Goal: Check status: Check status

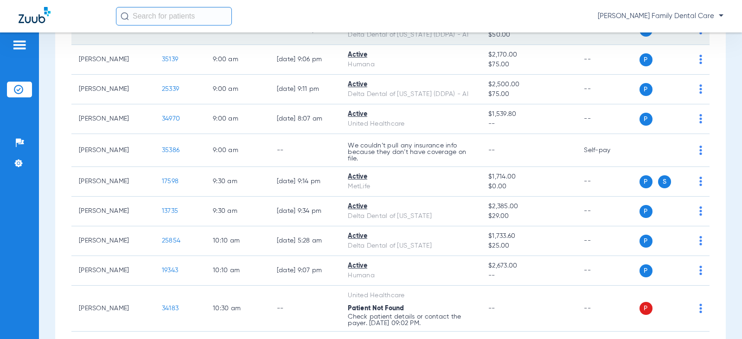
scroll to position [232, 0]
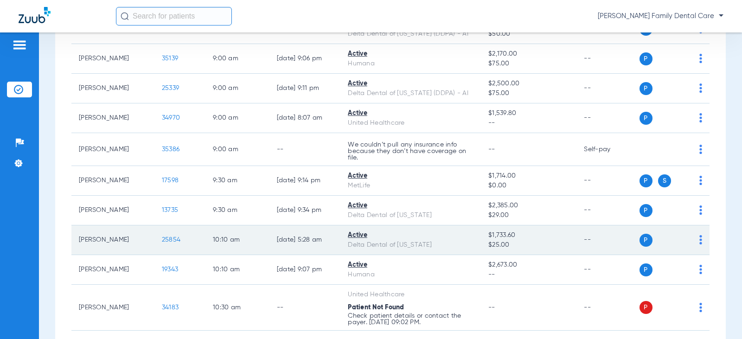
click at [163, 236] on span "25854" at bounding box center [171, 239] width 19 height 6
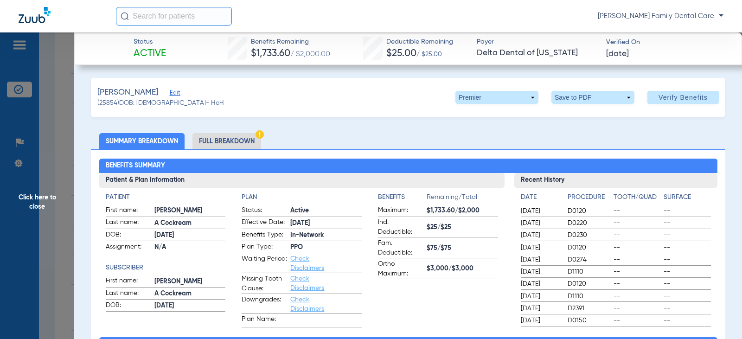
click at [48, 195] on span "Click here to close" at bounding box center [37, 201] width 74 height 339
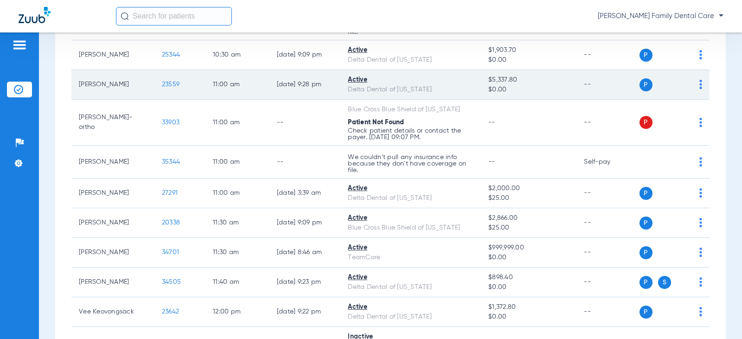
scroll to position [556, 0]
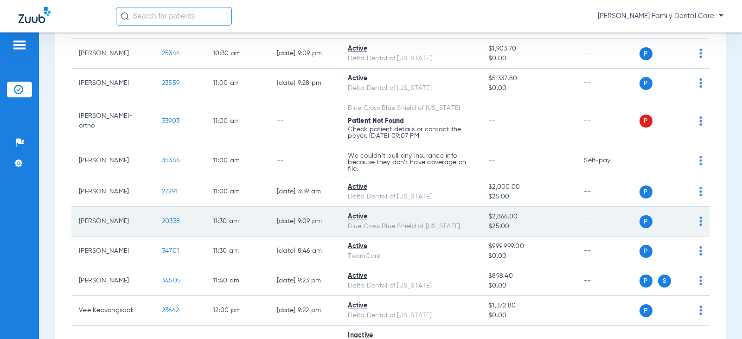
click at [168, 223] on span "20338" at bounding box center [171, 221] width 18 height 6
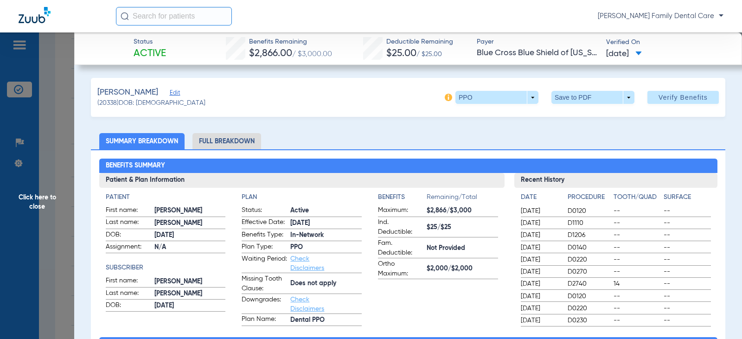
click at [45, 195] on span "Click here to close" at bounding box center [37, 201] width 74 height 339
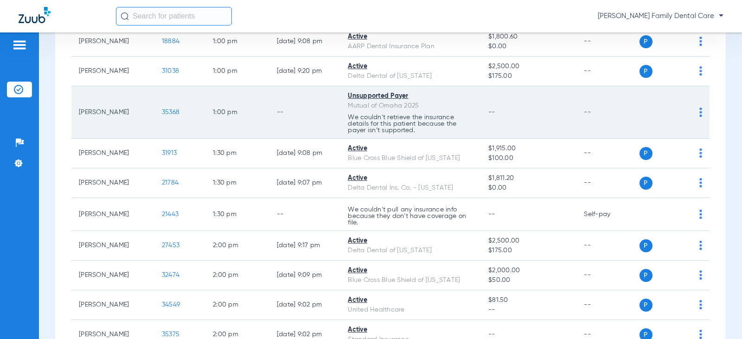
scroll to position [1020, 0]
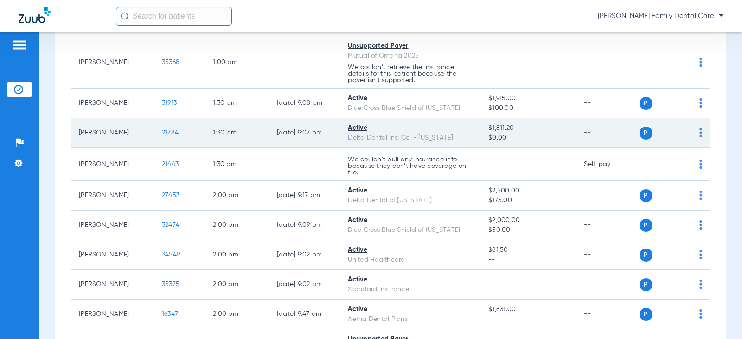
click at [162, 132] on span "21784" at bounding box center [170, 132] width 17 height 6
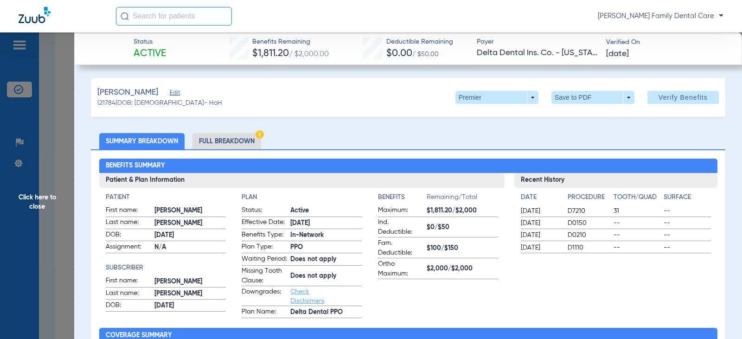
click at [36, 203] on span "Click here to close" at bounding box center [37, 201] width 74 height 339
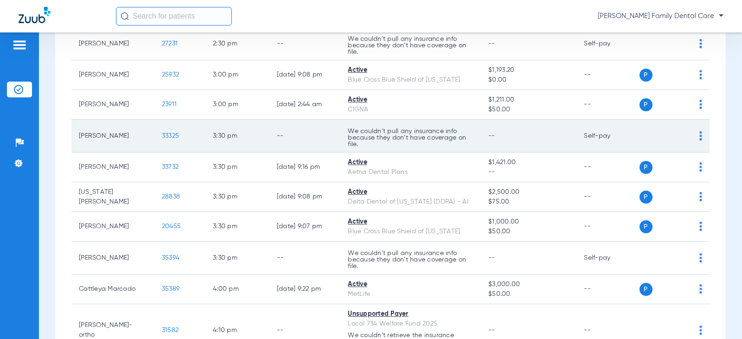
scroll to position [1437, 0]
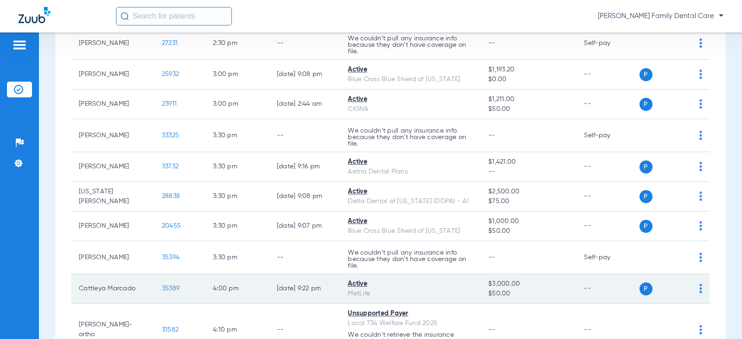
click at [162, 292] on span "35389" at bounding box center [171, 288] width 18 height 6
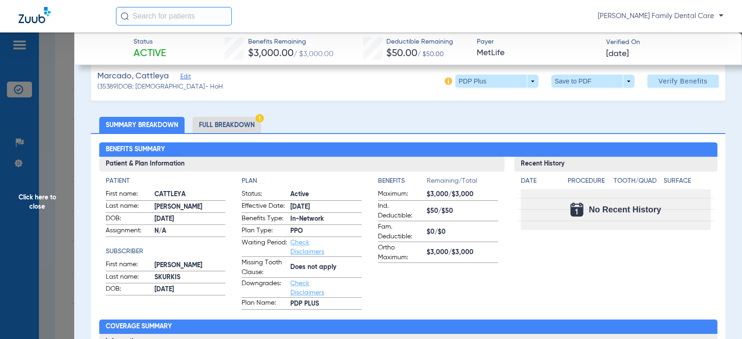
scroll to position [0, 0]
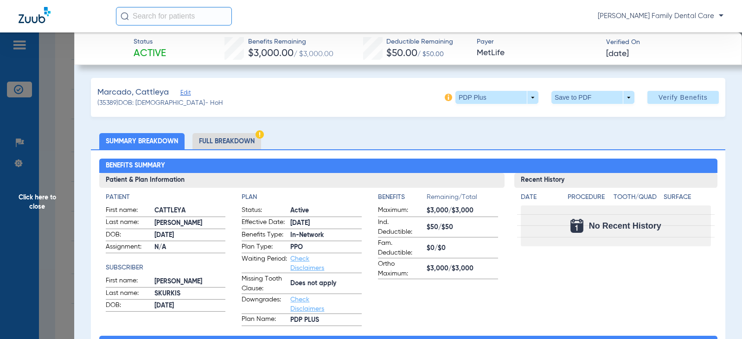
click at [49, 198] on span "Click here to close" at bounding box center [37, 201] width 74 height 339
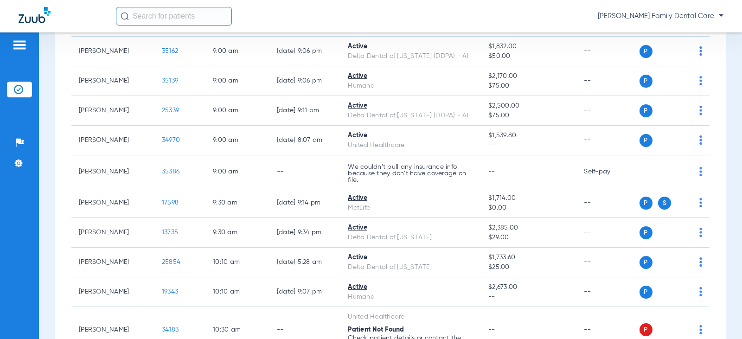
scroll to position [185, 0]
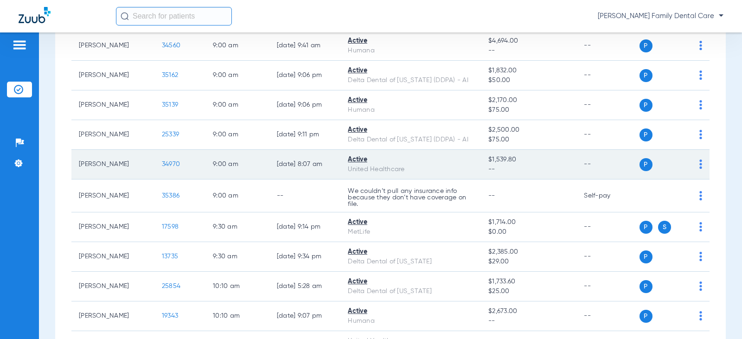
click at [163, 163] on span "34970" at bounding box center [171, 164] width 18 height 6
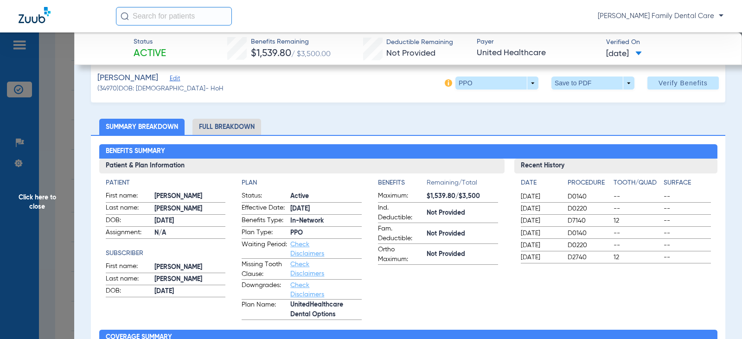
scroll to position [0, 0]
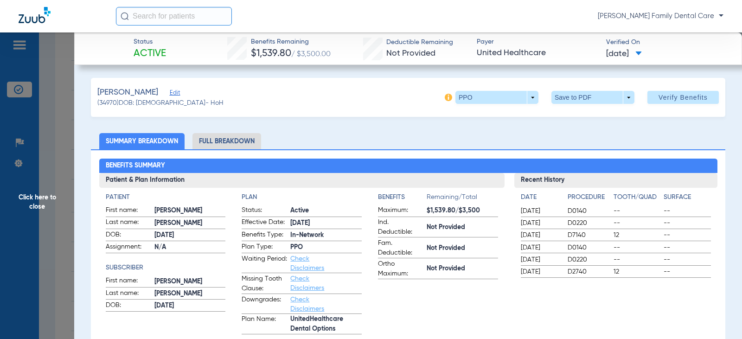
drag, startPoint x: 42, startPoint y: 193, endPoint x: 39, endPoint y: 201, distance: 7.9
click at [41, 194] on span "Click here to close" at bounding box center [37, 201] width 74 height 339
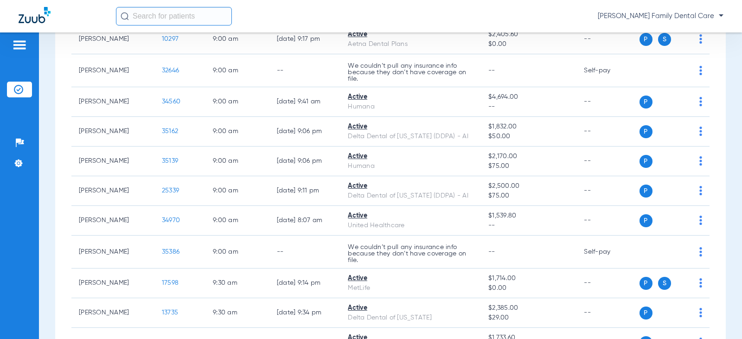
scroll to position [93, 0]
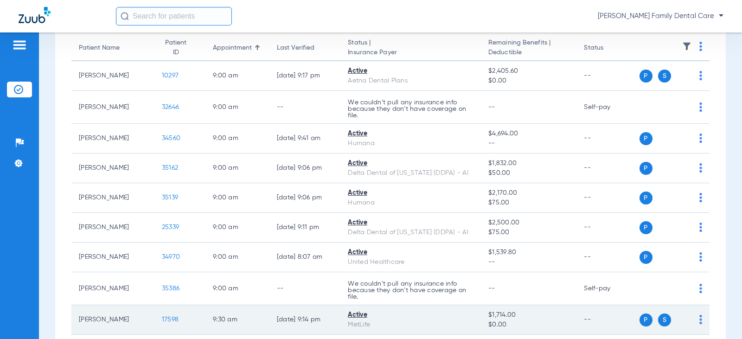
drag, startPoint x: 147, startPoint y: 275, endPoint x: 286, endPoint y: 305, distance: 142.7
click at [287, 304] on td "--" at bounding box center [304, 288] width 71 height 33
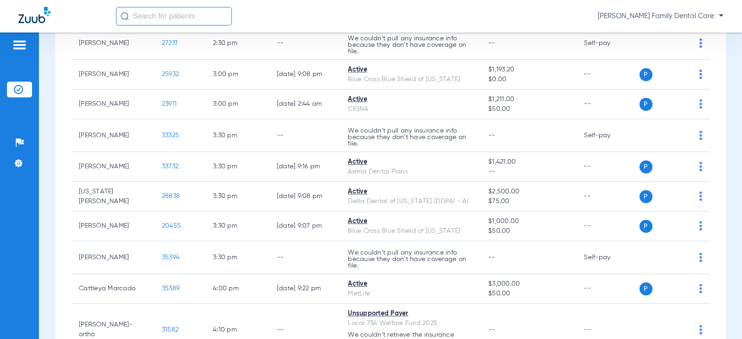
scroll to position [1484, 0]
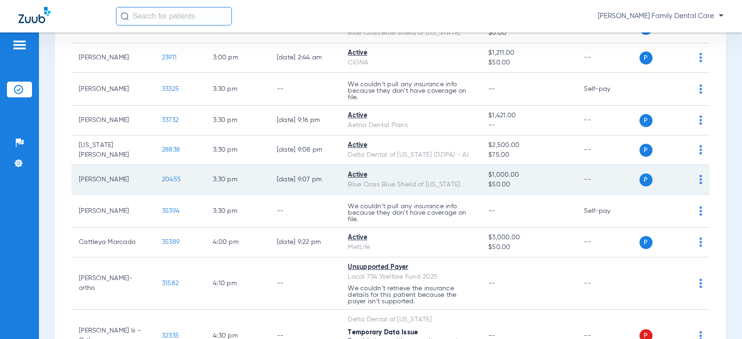
click at [163, 180] on span "20455" at bounding box center [171, 179] width 19 height 6
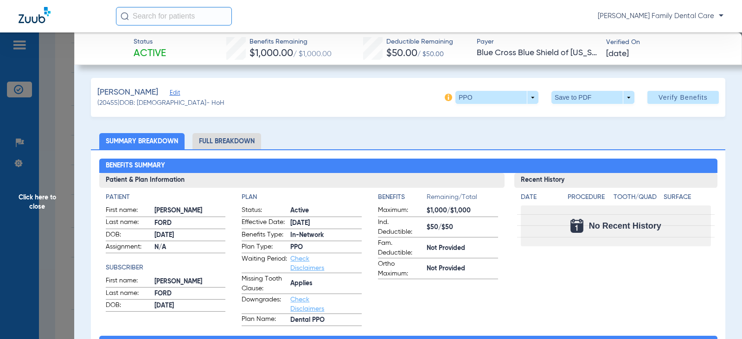
click at [29, 198] on span "Click here to close" at bounding box center [37, 201] width 74 height 339
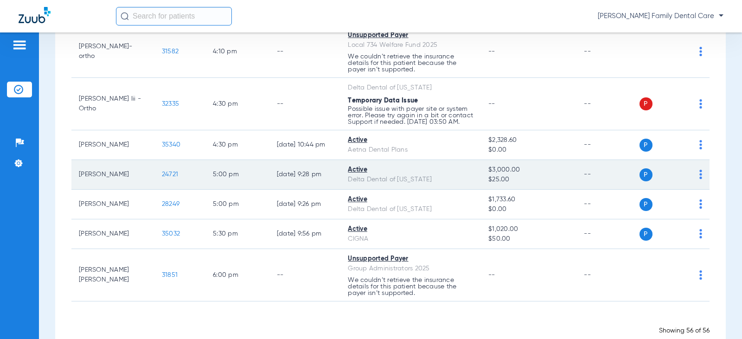
scroll to position [1744, 0]
